Goal: Find contact information: Find contact information

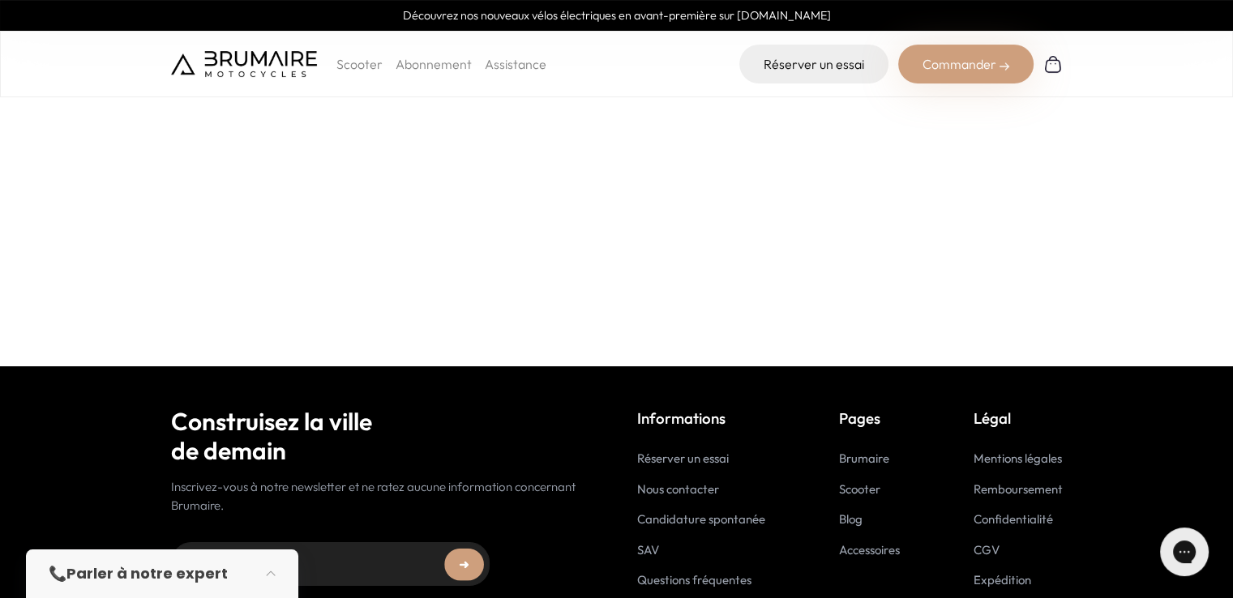
scroll to position [438, 0]
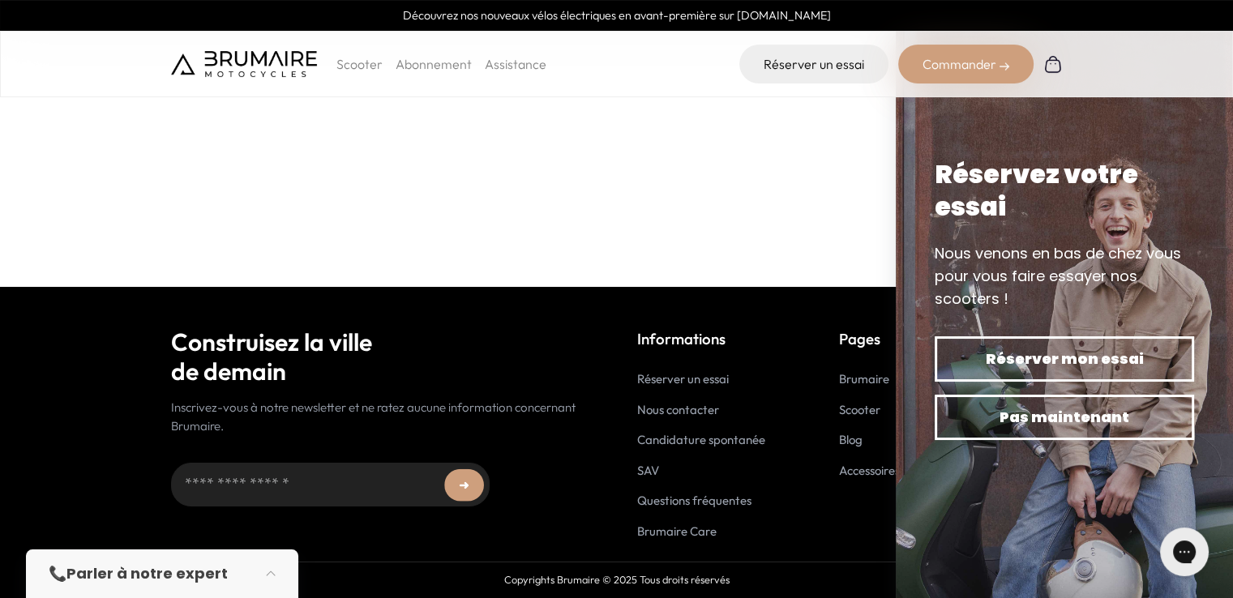
click at [785, 540] on div "Informations Réserver un essai Nous contacter Candidature spontanée SAV Questio…" at bounding box center [850, 434] width 426 height 213
click at [691, 413] on link "Nous contacter" at bounding box center [678, 409] width 82 height 15
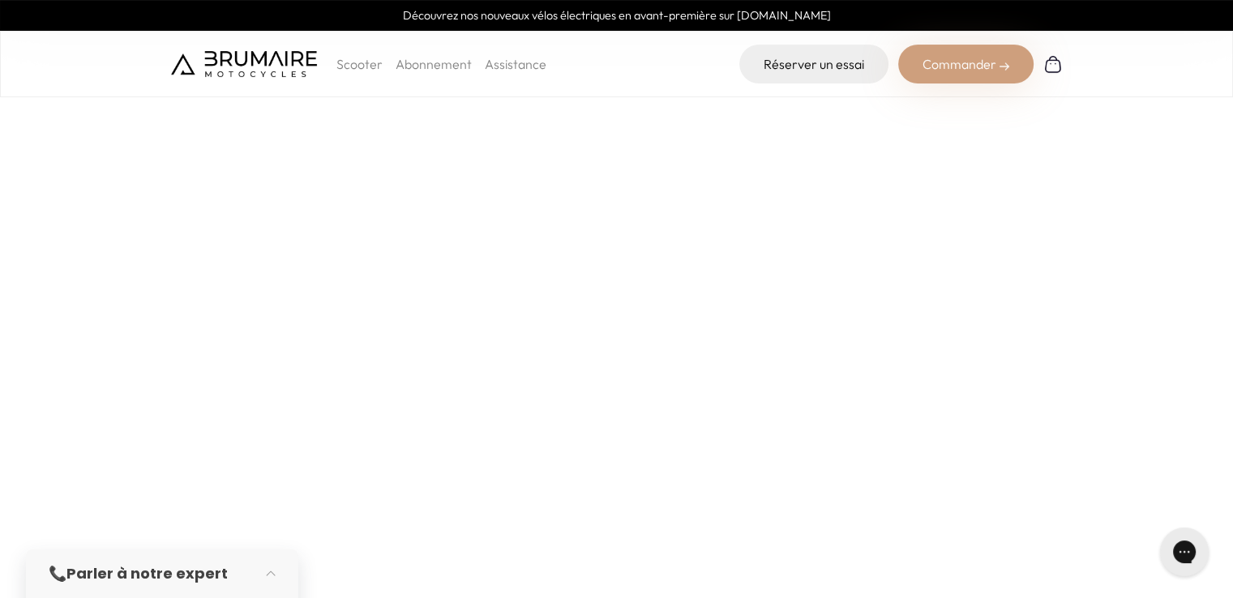
click at [355, 65] on p "Scooter" at bounding box center [360, 63] width 46 height 19
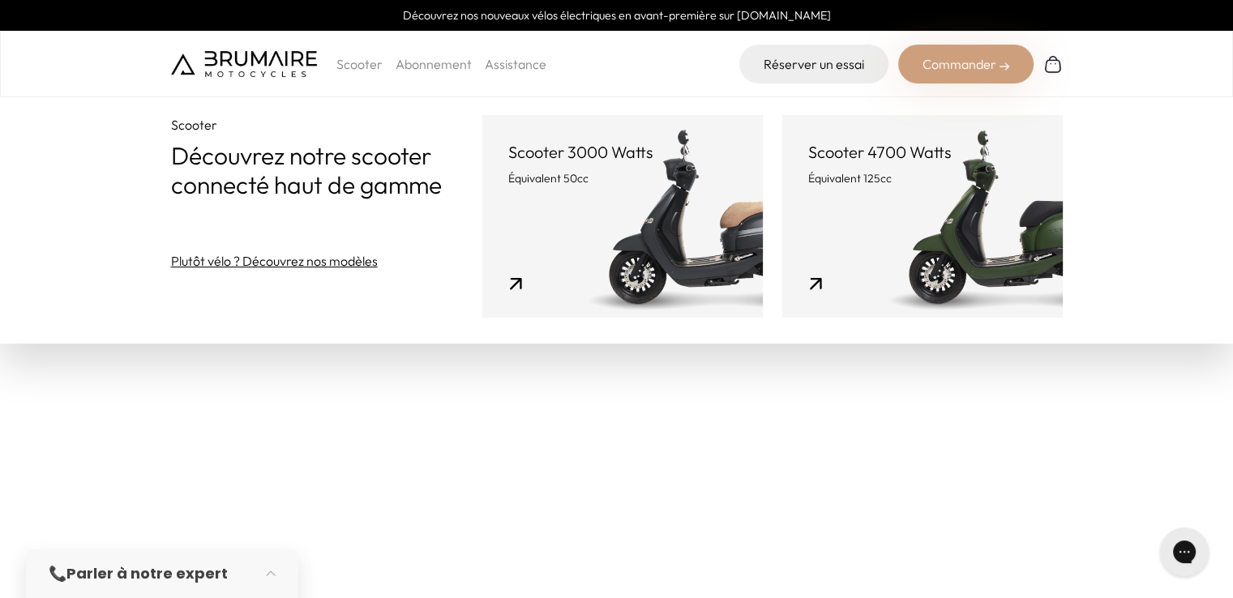
click at [357, 267] on link "Plutôt vélo ? Découvrez nos modèles" at bounding box center [274, 260] width 207 height 19
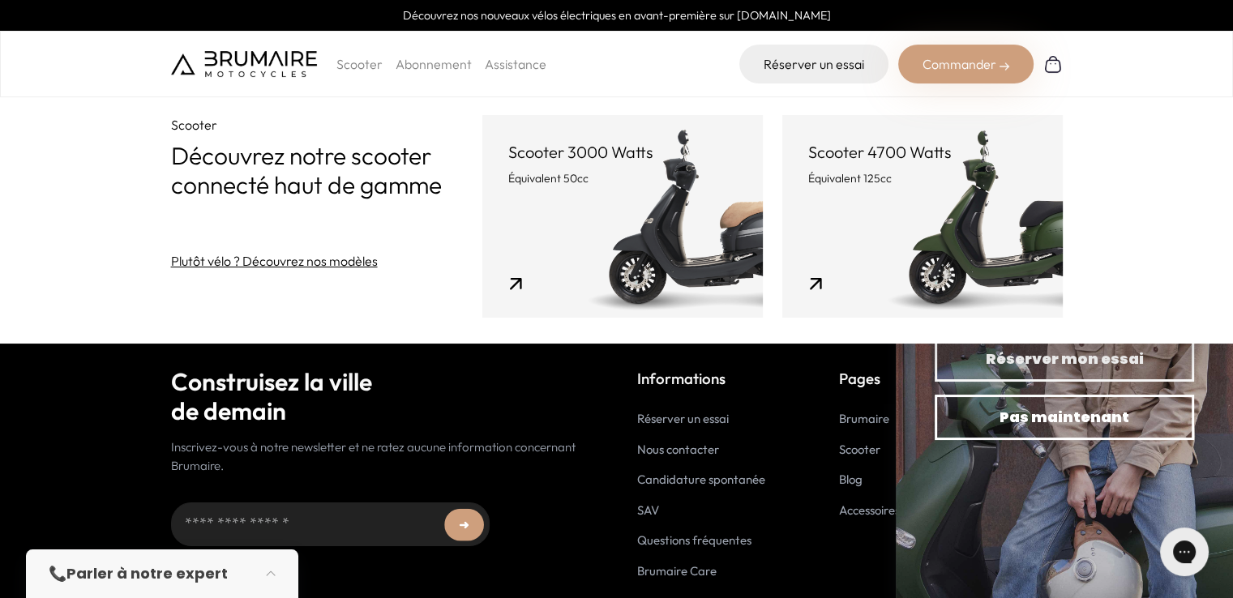
scroll to position [389, 0]
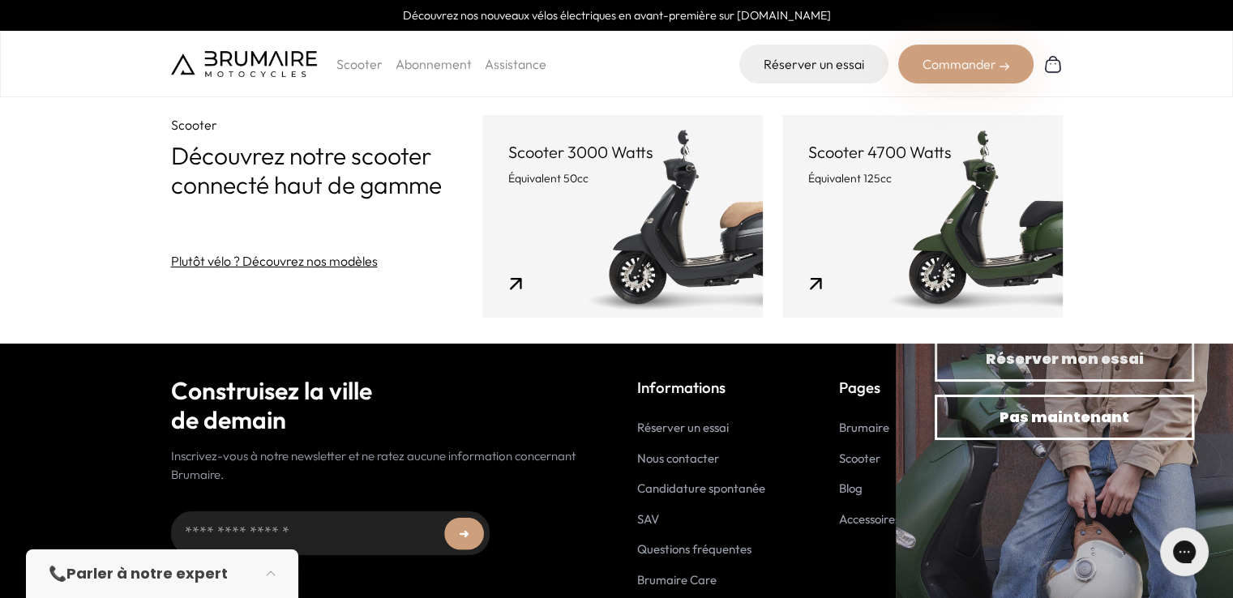
click at [678, 387] on p "Informations" at bounding box center [701, 387] width 128 height 23
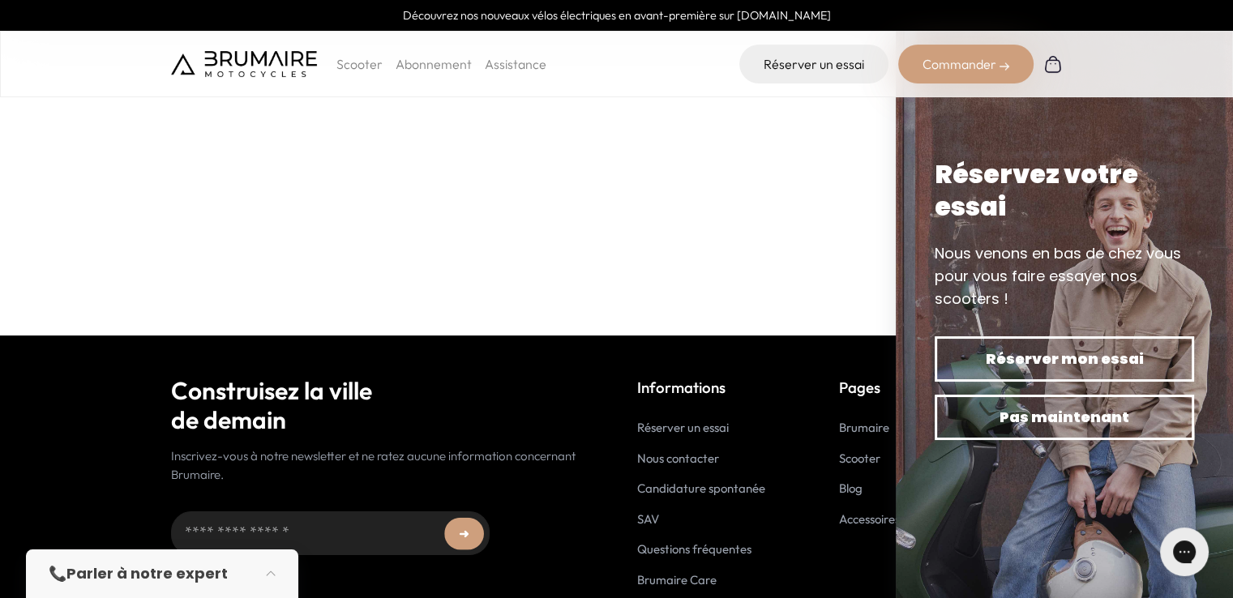
click at [356, 69] on p "Scooter" at bounding box center [360, 63] width 46 height 19
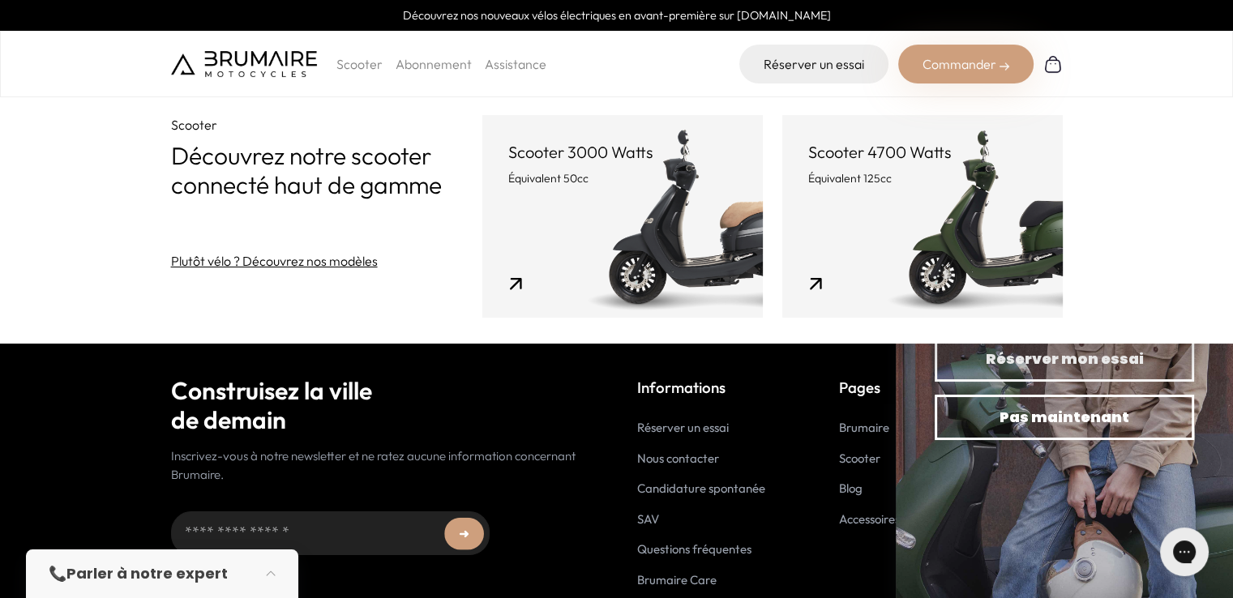
click at [808, 216] on link "Scooter 4700 Watts Équivalent 125cc" at bounding box center [923, 216] width 281 height 203
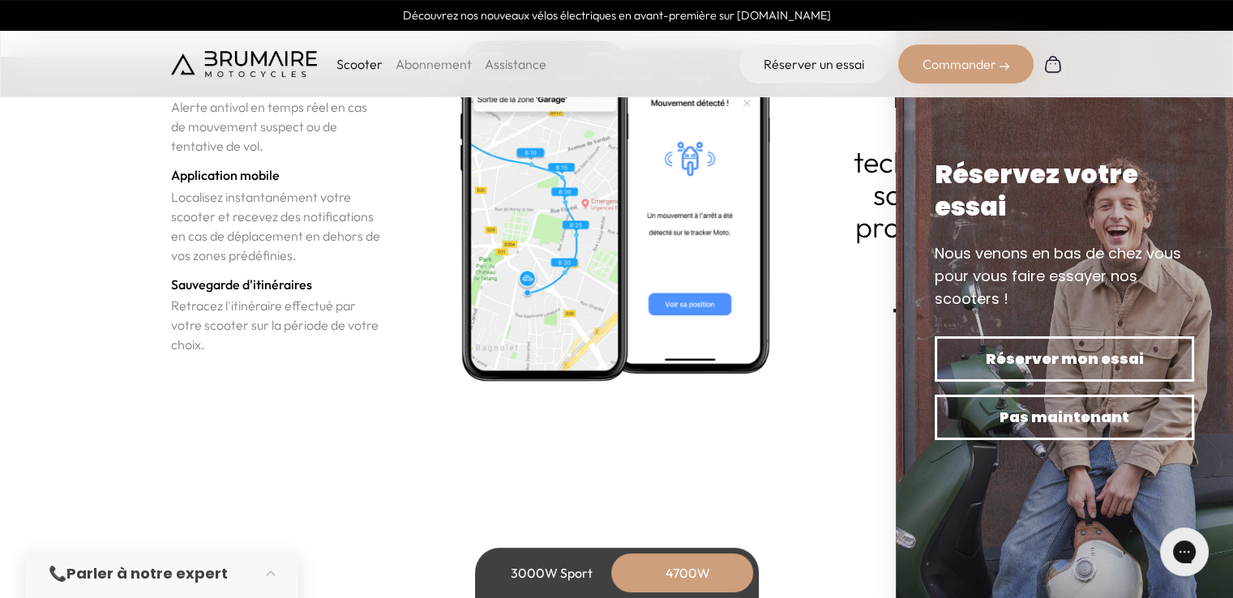
scroll to position [5868, 0]
click at [235, 71] on img at bounding box center [244, 64] width 146 height 26
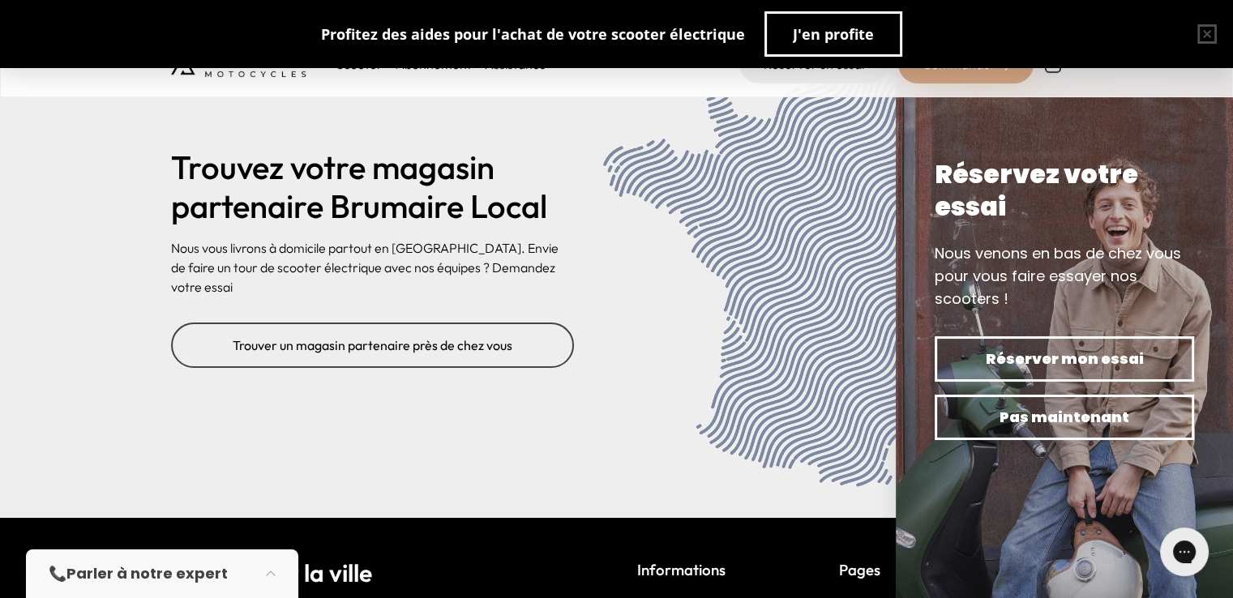
scroll to position [6673, 0]
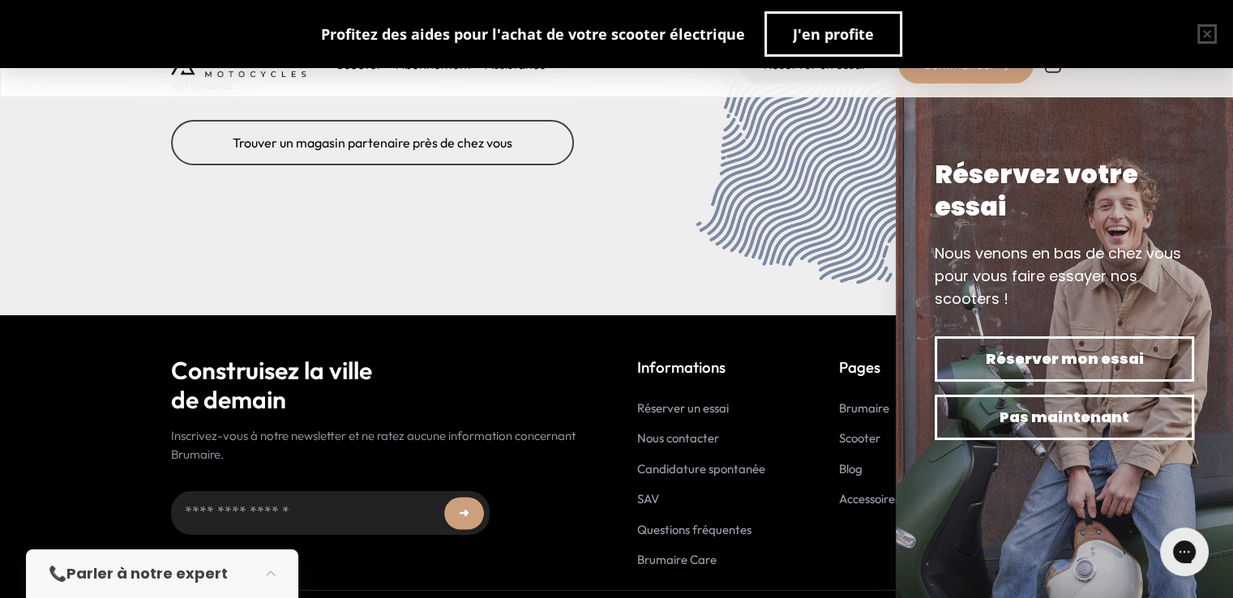
click at [679, 431] on link "Nous contacter" at bounding box center [678, 438] width 82 height 15
click at [697, 431] on link "Nous contacter" at bounding box center [678, 438] width 82 height 15
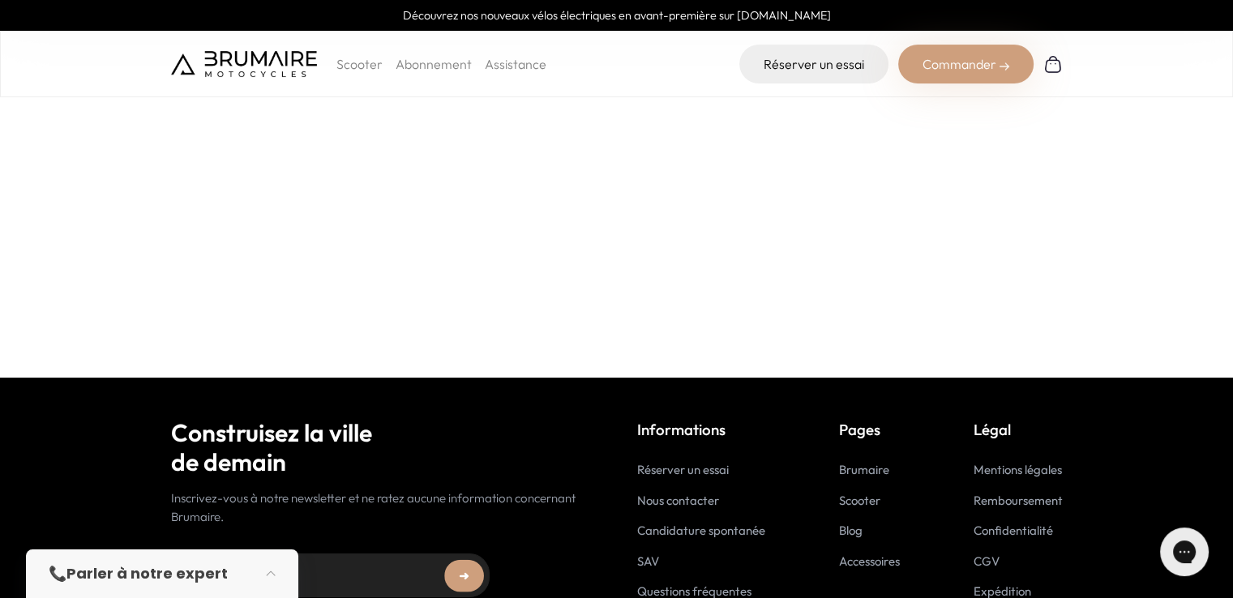
scroll to position [438, 0]
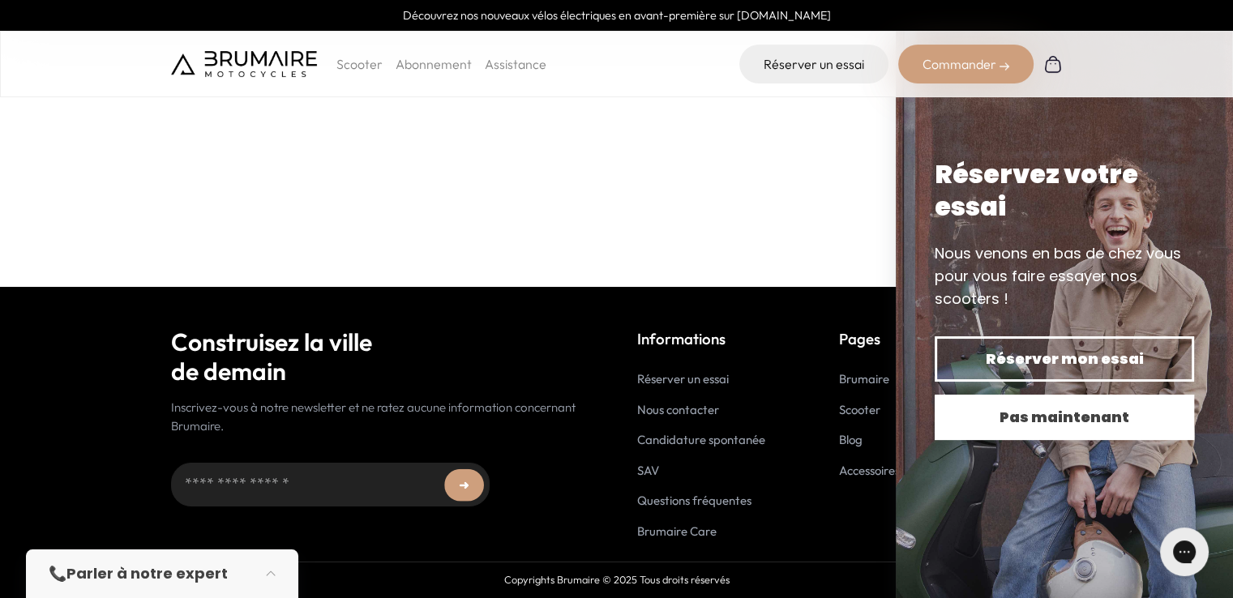
click at [989, 415] on span "Pas maintenant" at bounding box center [1064, 417] width 203 height 23
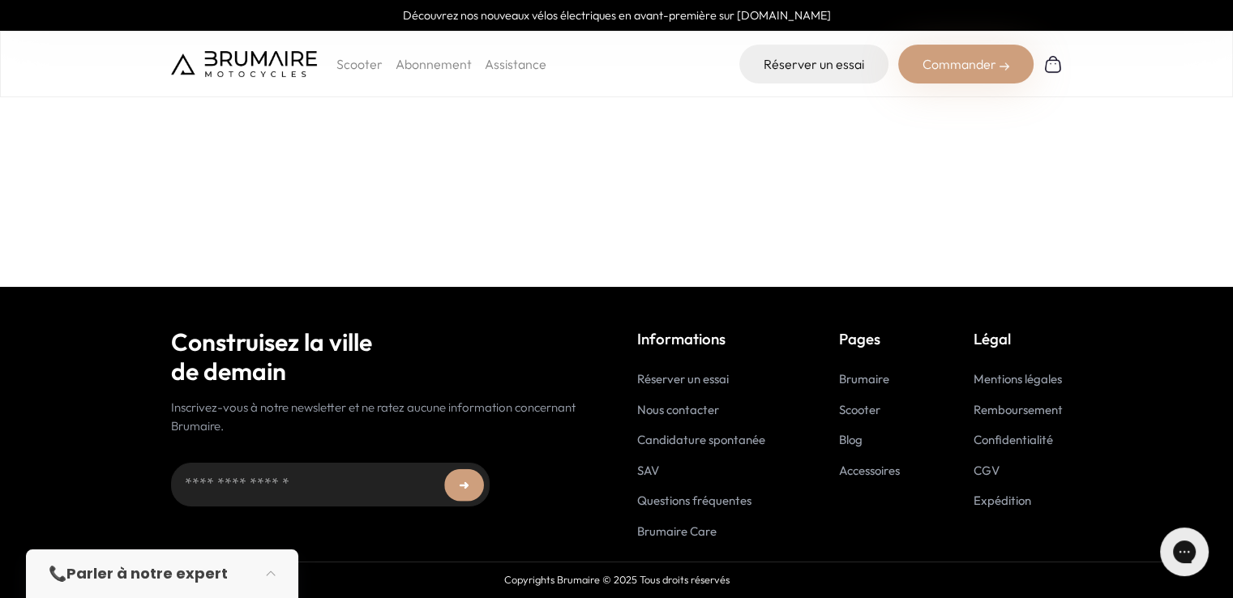
click at [1012, 375] on link "Mentions légales" at bounding box center [1018, 378] width 88 height 15
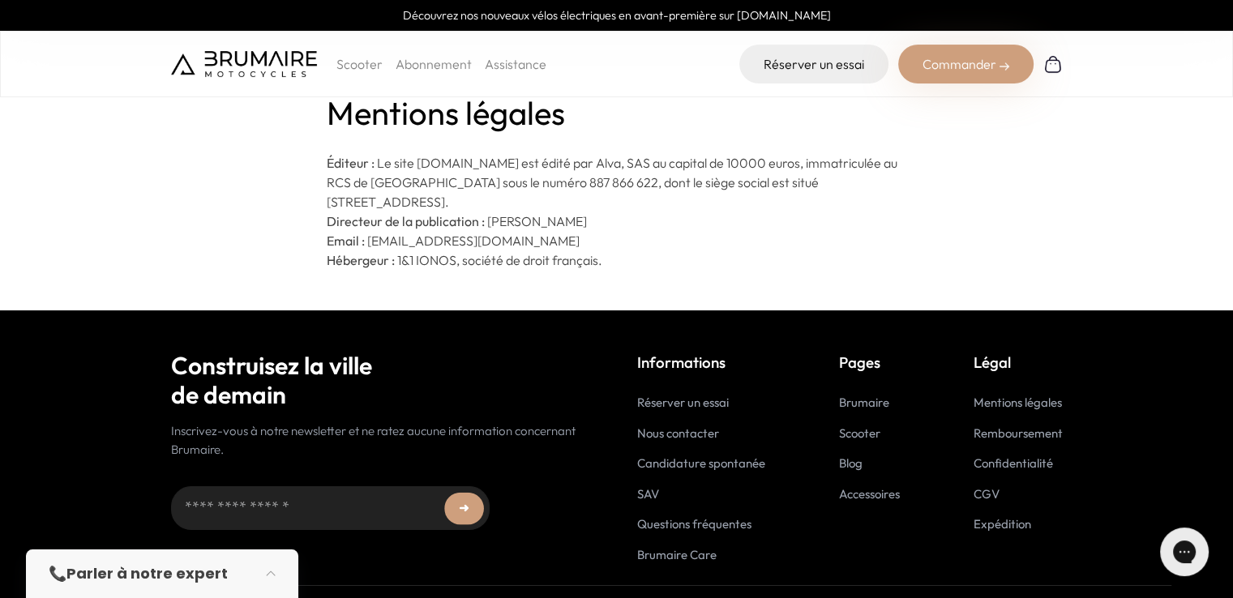
scroll to position [13, 0]
drag, startPoint x: 383, startPoint y: 244, endPoint x: 514, endPoint y: 245, distance: 131.4
click at [514, 245] on p "Email : contact@brumaire.co" at bounding box center [617, 240] width 580 height 19
copy p "contact@brumaire.co"
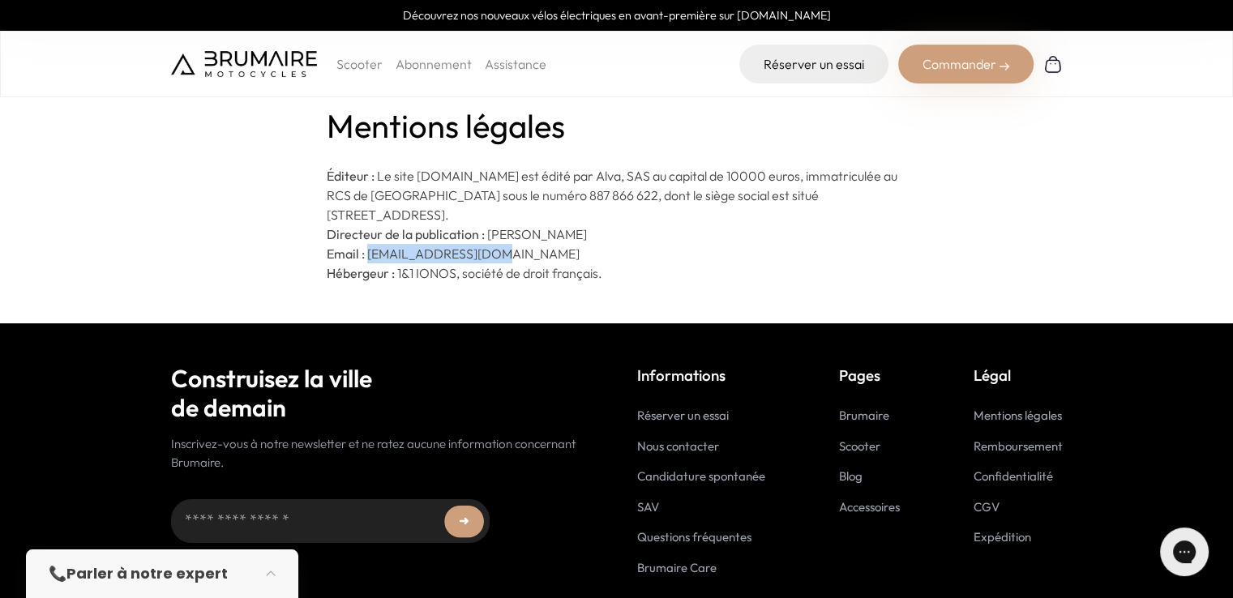
drag, startPoint x: 832, startPoint y: 195, endPoint x: 841, endPoint y: 212, distance: 18.5
click at [841, 212] on p "Éditeur : Le site www.brumaire.co est édité par Alva, SAS au capital de 1000…" at bounding box center [617, 195] width 580 height 58
copy p "110 avenue de la République, 75011 Paris."
